Goal: Task Accomplishment & Management: Manage account settings

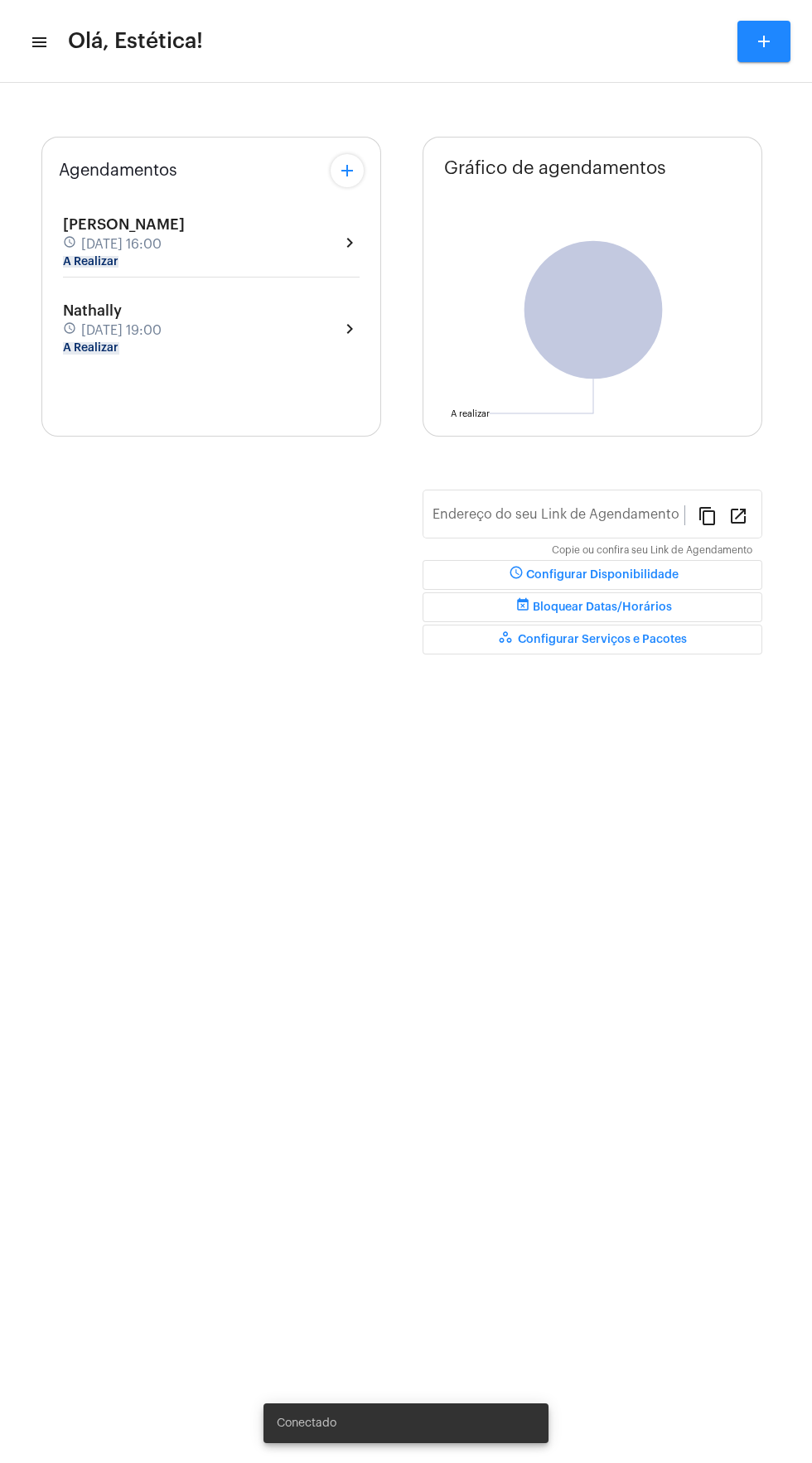
type input "[URL][DOMAIN_NAME]"
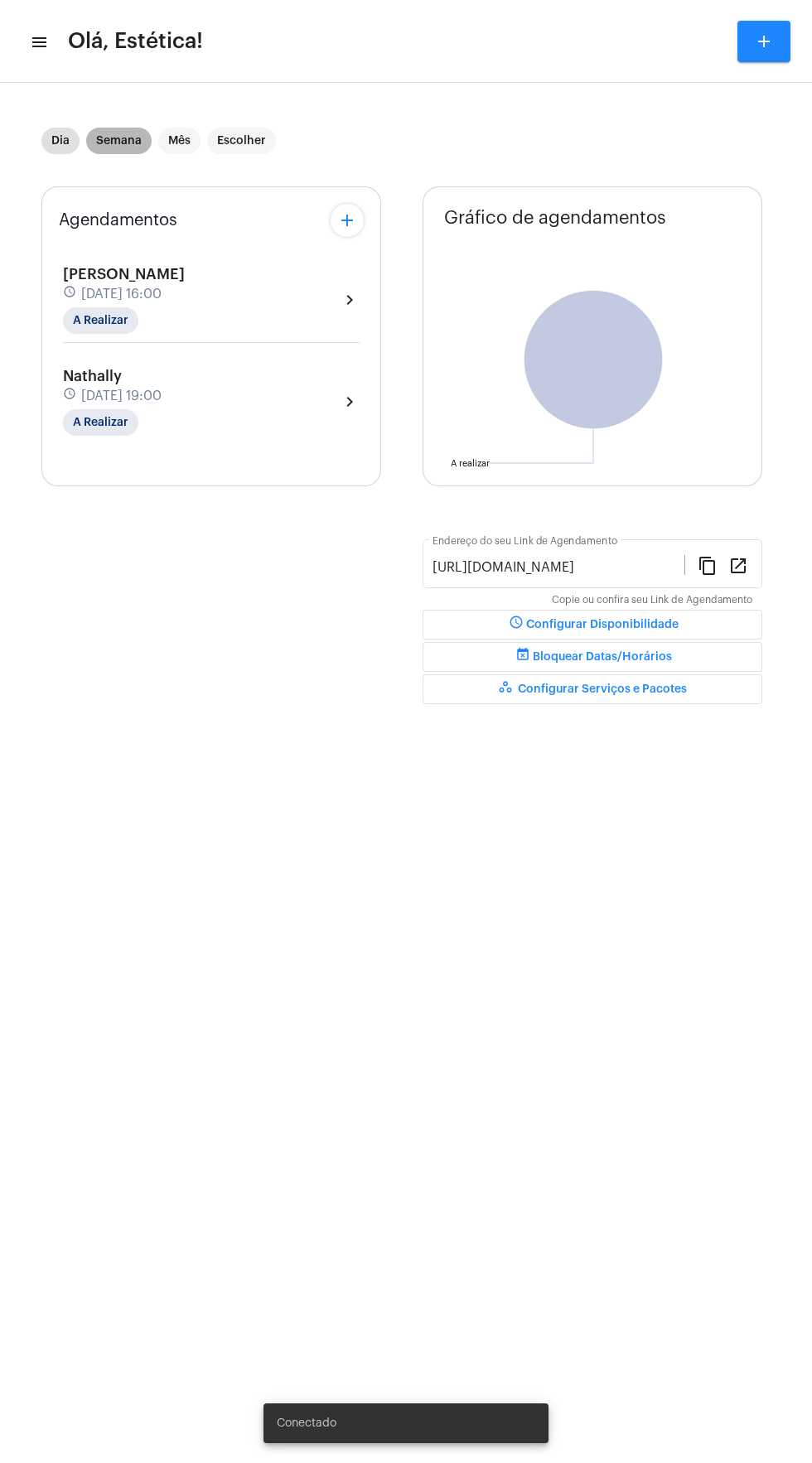
click at [122, 145] on mat-chip "Semana" at bounding box center [119, 141] width 66 height 27
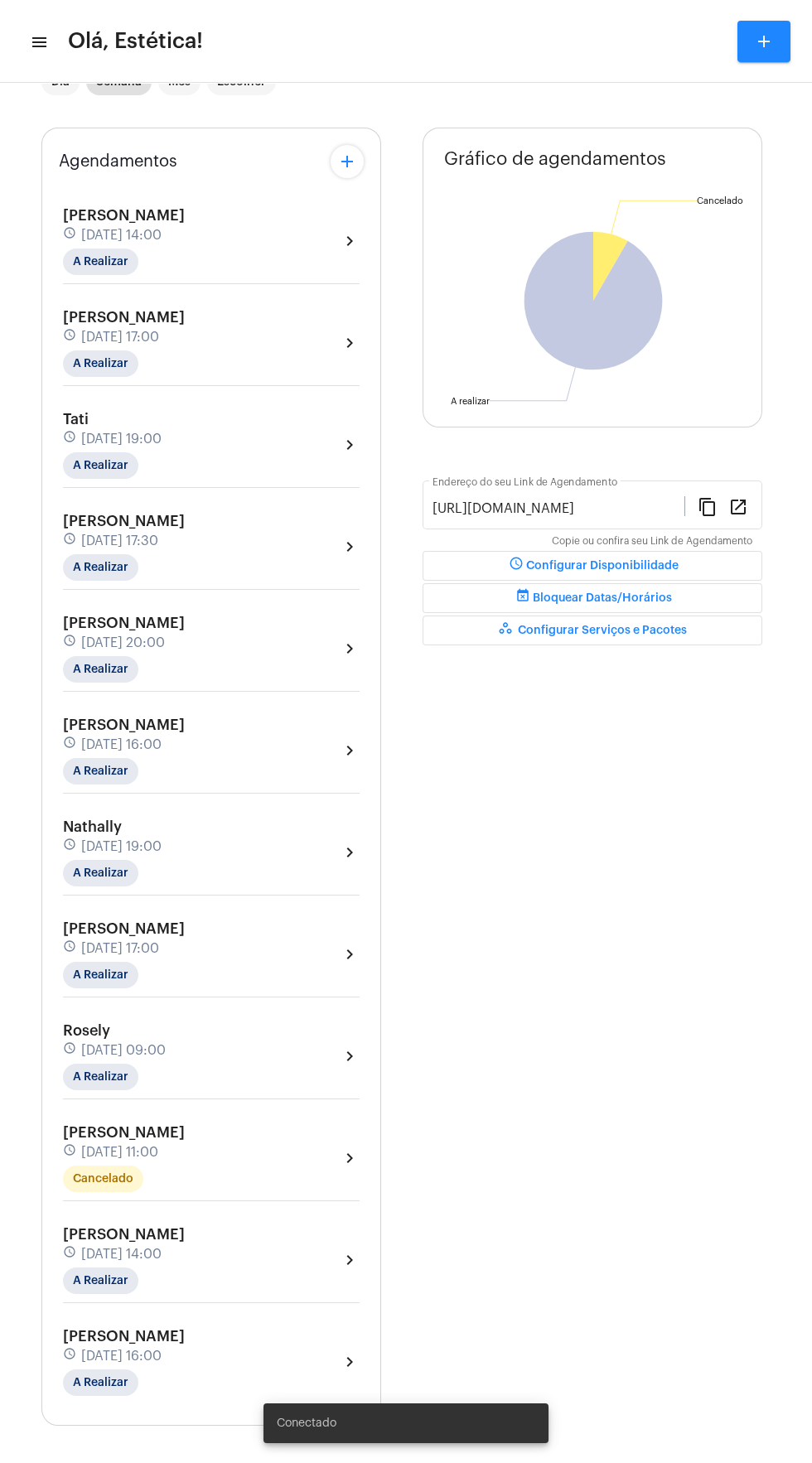
scroll to position [47, 0]
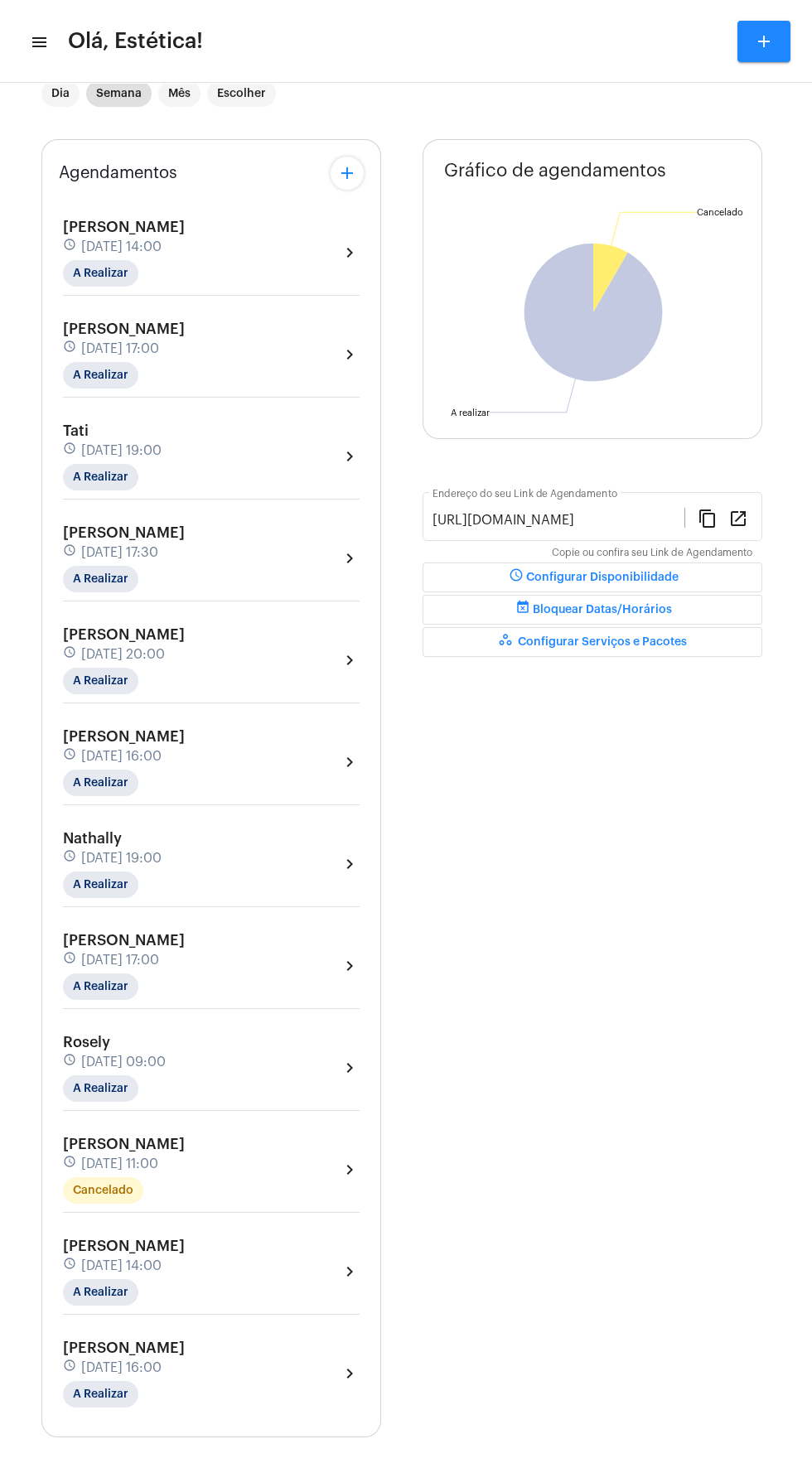
click at [298, 1160] on div "[PERSON_NAME] schedule [DATE] 11:00 Cancelado chevron_right" at bounding box center [211, 1169] width 296 height 68
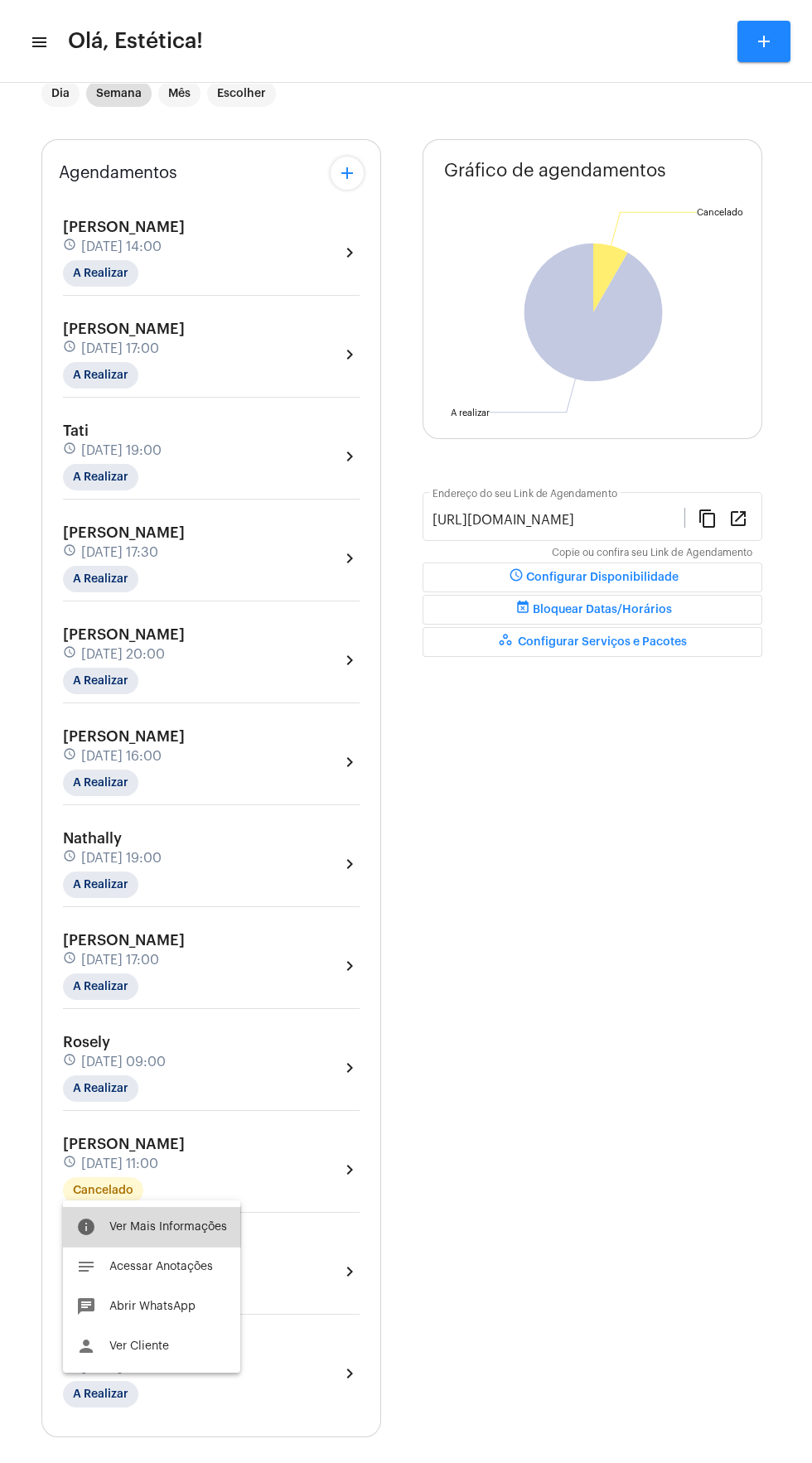
click at [197, 1227] on span "Ver Mais Informações" at bounding box center [168, 1226] width 118 height 12
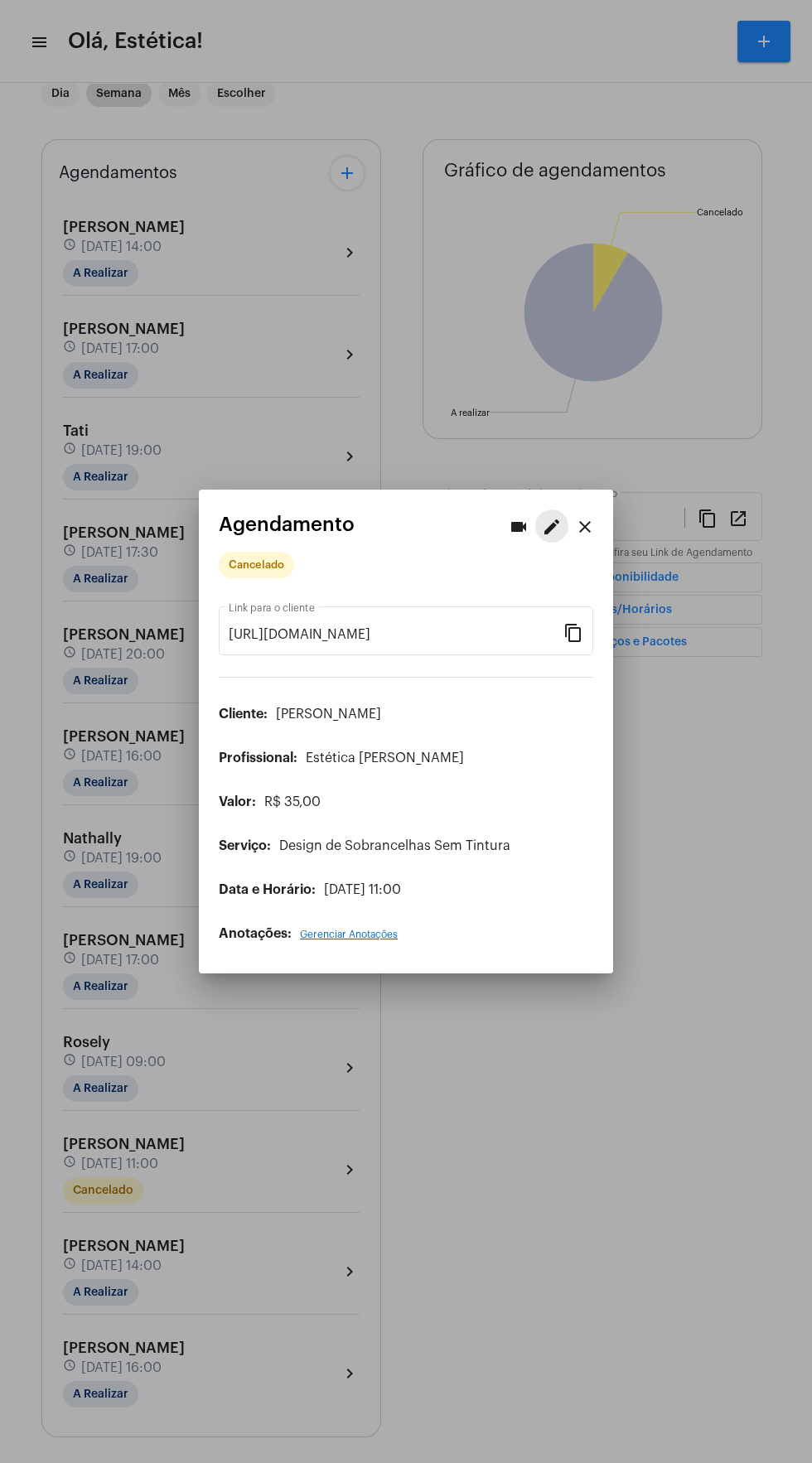
click at [551, 517] on mat-icon "edit" at bounding box center [551, 526] width 20 height 20
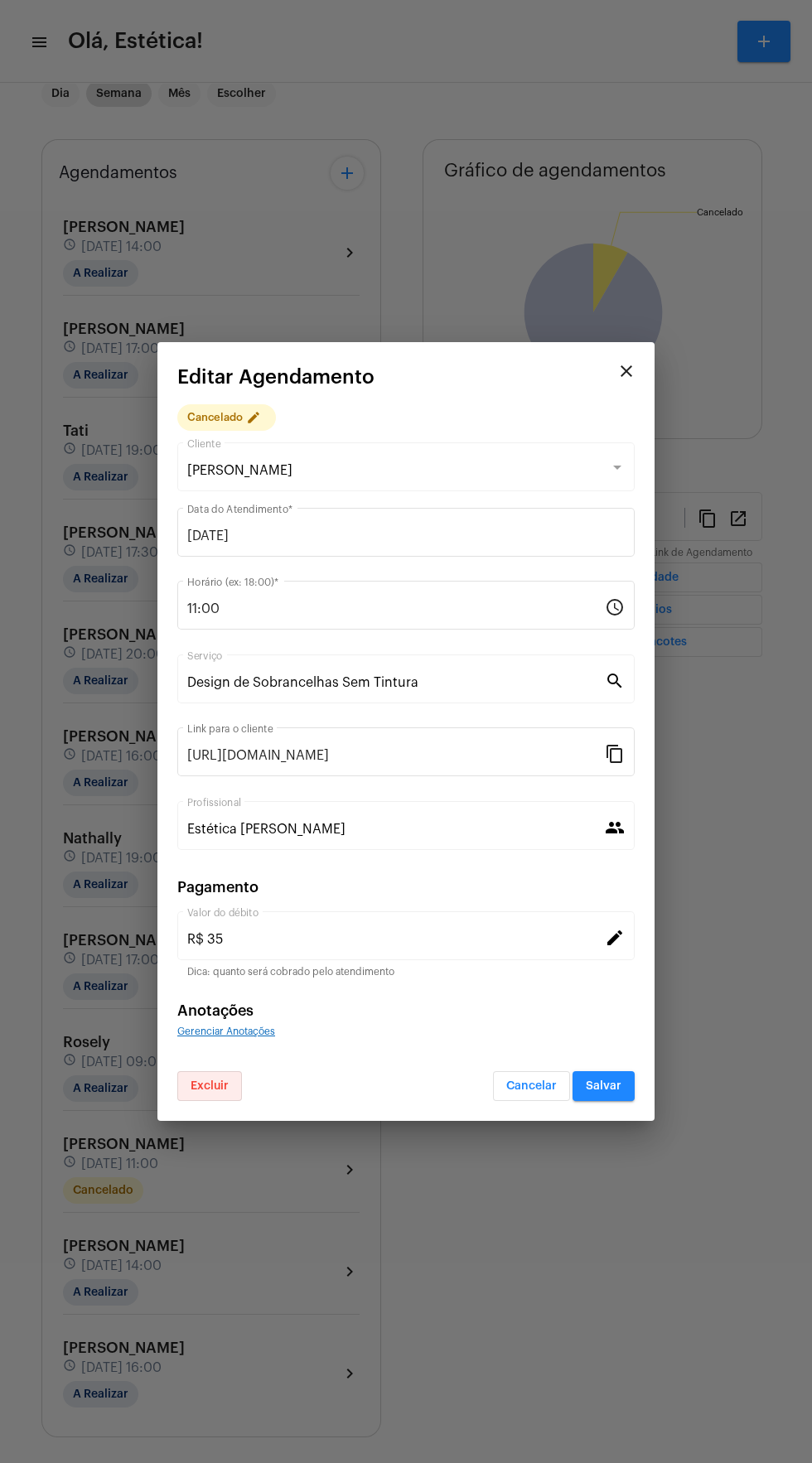
click at [222, 1086] on span "Excluir" at bounding box center [209, 1086] width 38 height 12
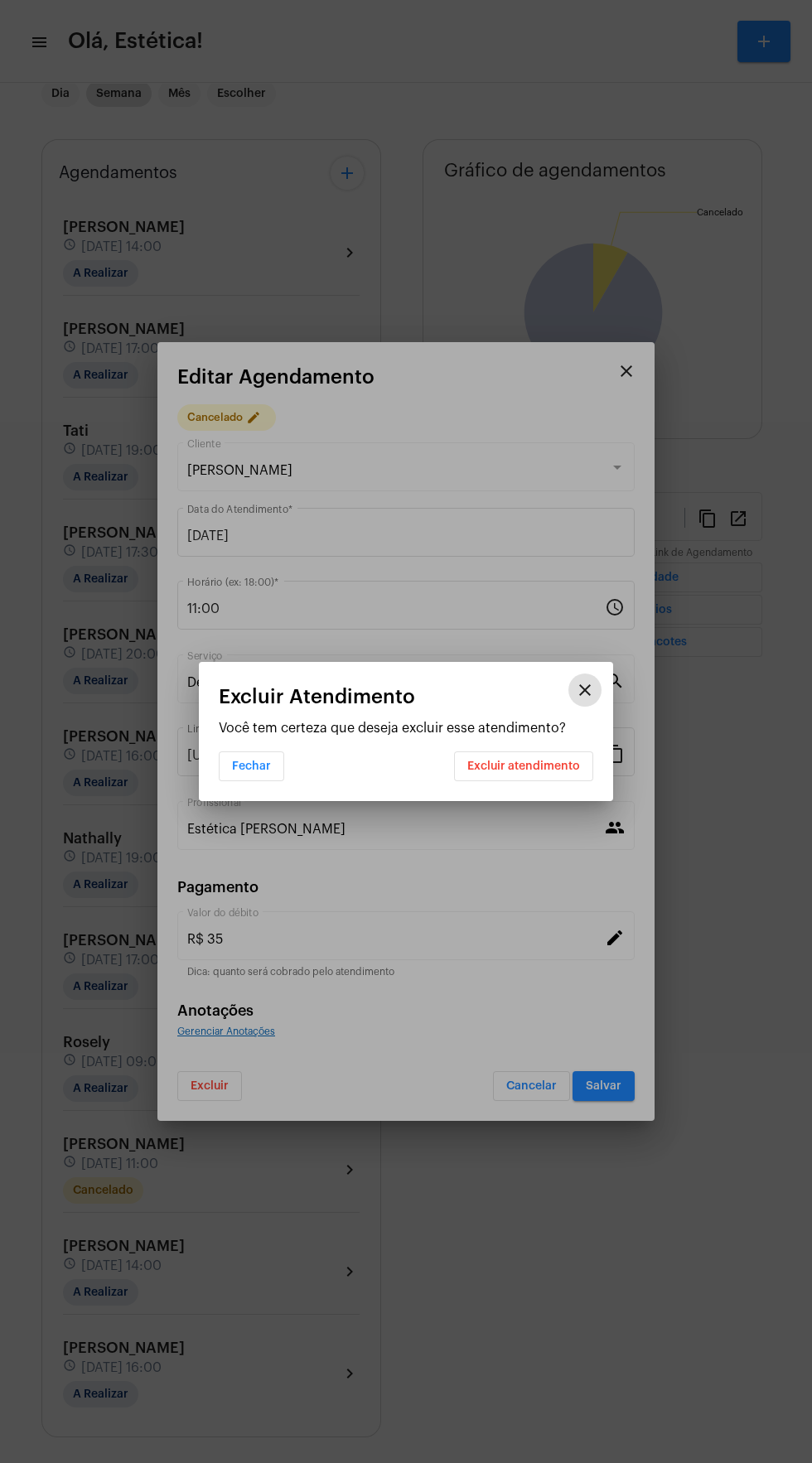
click at [564, 771] on span "Excluir atendimento" at bounding box center [523, 766] width 113 height 12
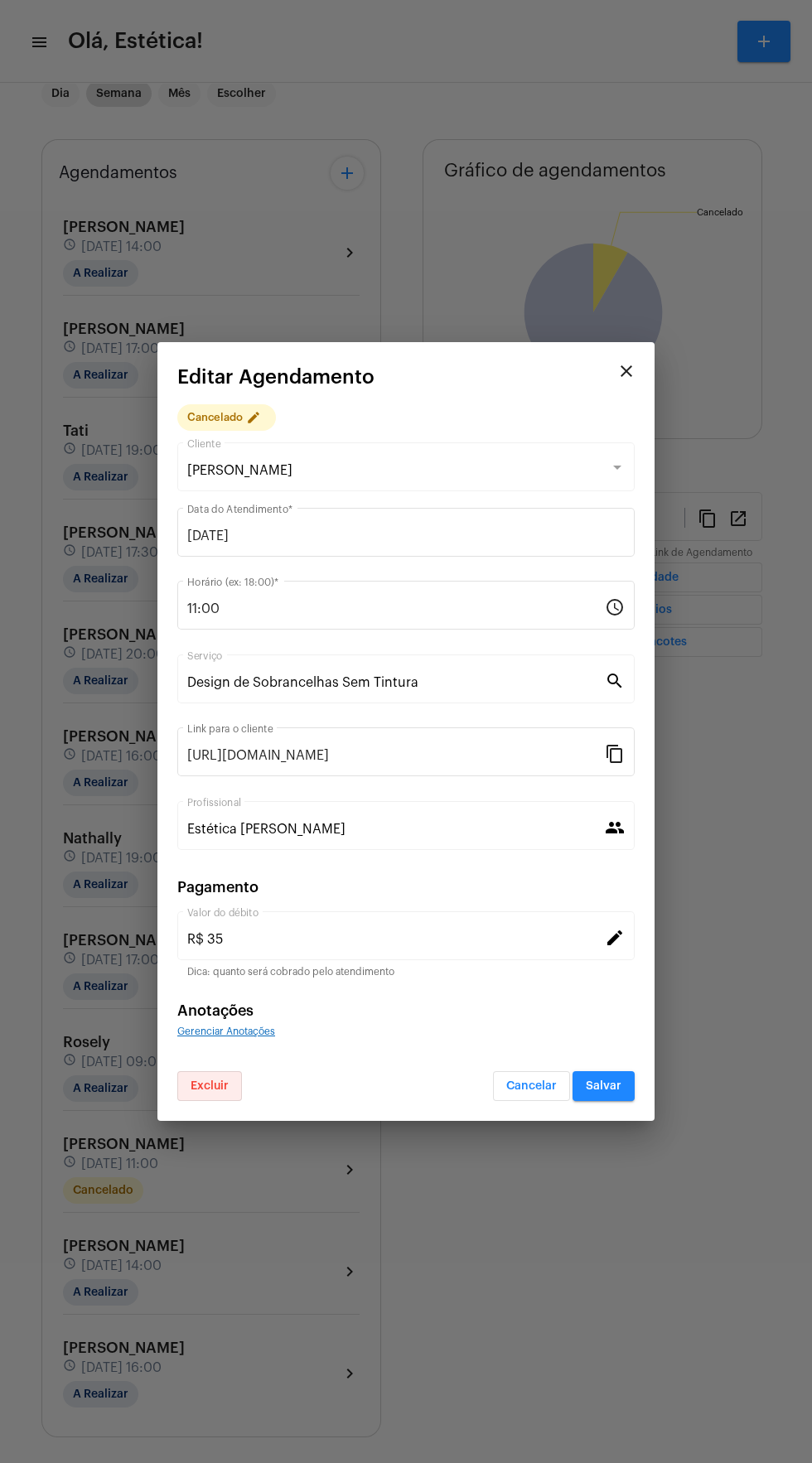
click at [212, 1094] on button "Excluir" at bounding box center [209, 1087] width 65 height 30
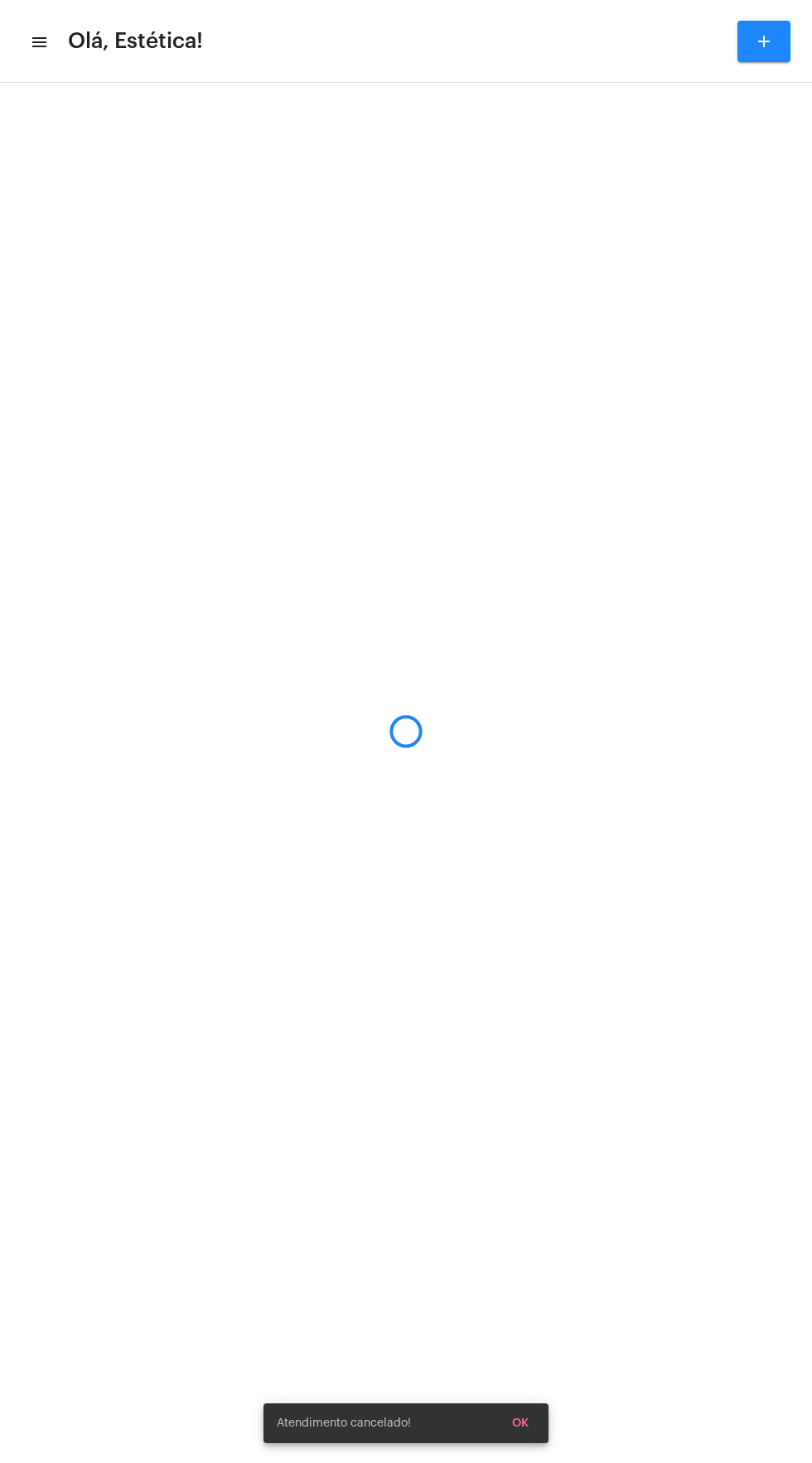
click at [570, 765] on mat-sidenav-content "menu Olá, Estética! add" at bounding box center [406, 732] width 812 height 1463
